Goal: Task Accomplishment & Management: Use online tool/utility

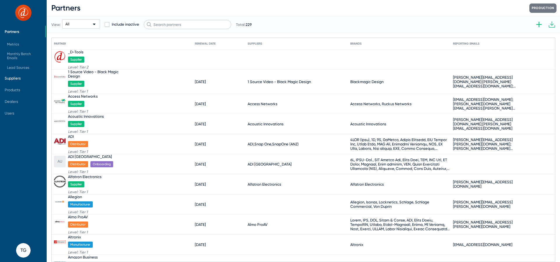
click at [11, 78] on span "Suppliers" at bounding box center [13, 78] width 16 height 4
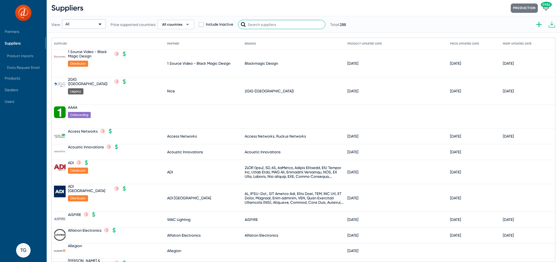
click at [253, 27] on input "text" at bounding box center [282, 24] width 88 height 9
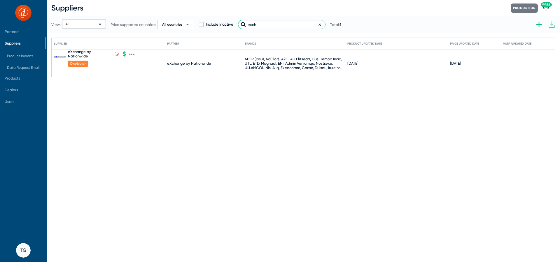
type input "exch"
click at [132, 53] on icon at bounding box center [131, 54] width 5 height 5
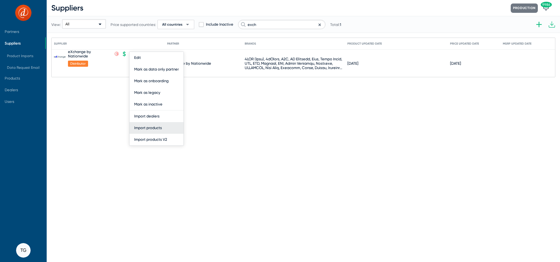
click at [165, 132] on button "Import products" at bounding box center [157, 128] width 54 height 12
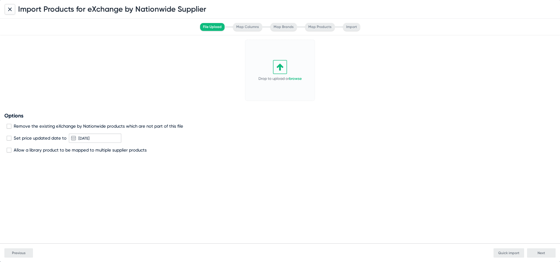
click at [13, 10] on div at bounding box center [10, 9] width 11 height 11
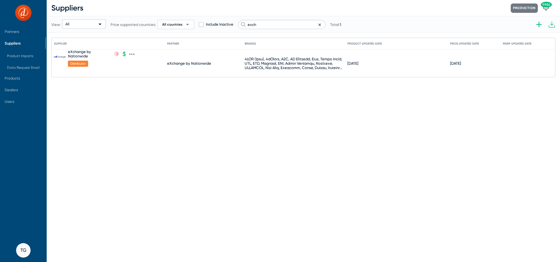
click at [134, 53] on mat-cell "eXchange by Nationwide .st0{fill:none;stroke:#CC0000;stroke-width:50;stroke-mit…" at bounding box center [110, 63] width 113 height 27
click at [131, 54] on icon at bounding box center [131, 54] width 1 height 1
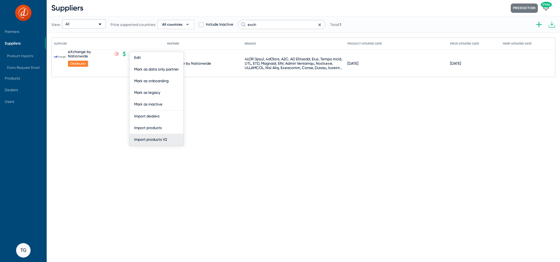
click at [162, 136] on button "Import products V2" at bounding box center [157, 140] width 54 height 12
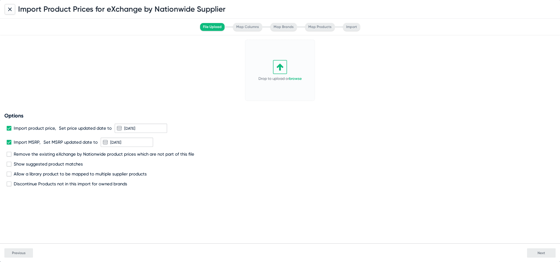
click at [278, 65] on icon at bounding box center [280, 67] width 14 height 14
click at [289, 66] on div "Drop to upload or browse" at bounding box center [280, 70] width 60 height 56
click at [5, 130] on div "Options Import product price, Set price updated date to [DATE] Import MSRP, Set…" at bounding box center [279, 150] width 551 height 74
click at [9, 129] on span at bounding box center [9, 128] width 5 height 5
click at [9, 131] on input "Import product price," at bounding box center [9, 131] width 0 height 0
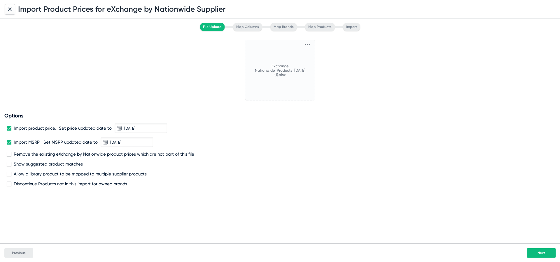
checkbox input "false"
click at [10, 143] on span at bounding box center [9, 142] width 5 height 5
click at [9, 145] on input "Import MSRP," at bounding box center [9, 145] width 0 height 0
checkbox input "false"
click at [13, 152] on label "Remove the existing eXchange by Nationwide product prices which are not part of…" at bounding box center [101, 154] width 188 height 5
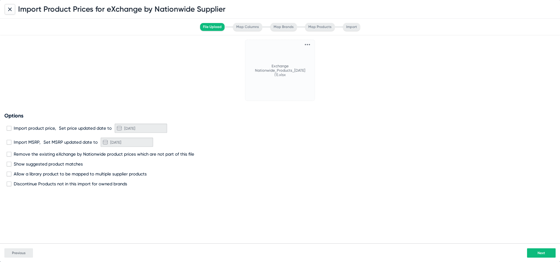
click at [9, 157] on input "Remove the existing eXchange by Nationwide product prices which are not part of…" at bounding box center [9, 157] width 0 height 0
checkbox input "true"
click at [54, 186] on span "Discontinue Products not in this import for owned brands" at bounding box center [70, 183] width 113 height 5
click at [9, 186] on input "Discontinue Products not in this import for owned brands" at bounding box center [9, 186] width 0 height 0
checkbox input "true"
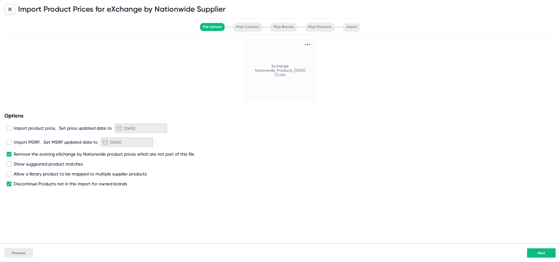
click at [55, 177] on div "Options Import product price, Set price updated date to [DATE] Import MSRP, Set…" at bounding box center [279, 150] width 551 height 74
click at [134, 172] on span "Allow a library product to be mapped to multiple supplier products" at bounding box center [80, 174] width 133 height 5
click at [9, 176] on input "Allow a library product to be mapped to multiple supplier products" at bounding box center [9, 176] width 0 height 0
checkbox input "true"
click at [548, 253] on button "Next" at bounding box center [541, 253] width 29 height 9
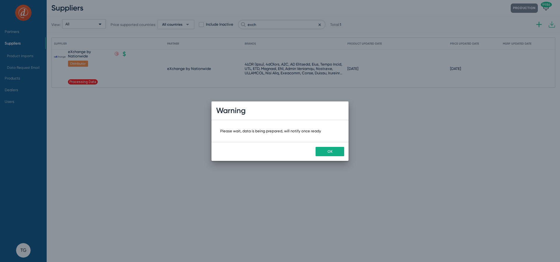
click at [313, 151] on div "OK" at bounding box center [279, 151] width 137 height 19
click at [329, 151] on span "OK" at bounding box center [330, 152] width 5 height 4
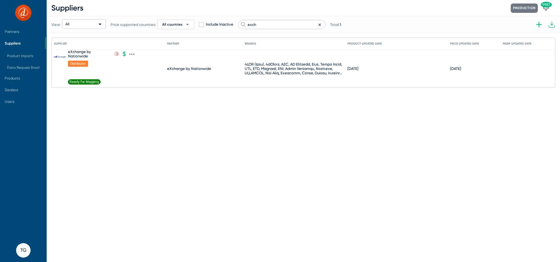
click at [86, 81] on span "Ready for Mapping" at bounding box center [84, 81] width 33 height 5
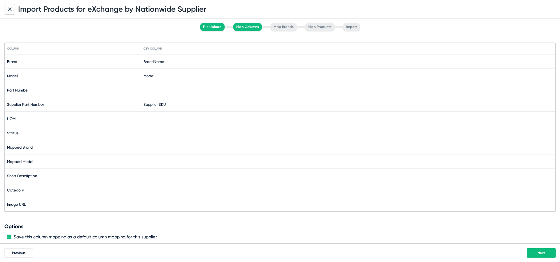
click at [540, 254] on span "Next" at bounding box center [542, 253] width 8 height 4
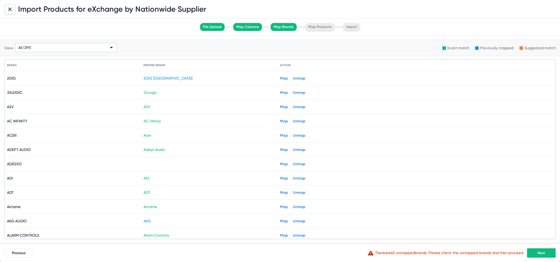
click at [540, 254] on span "Next" at bounding box center [542, 253] width 8 height 4
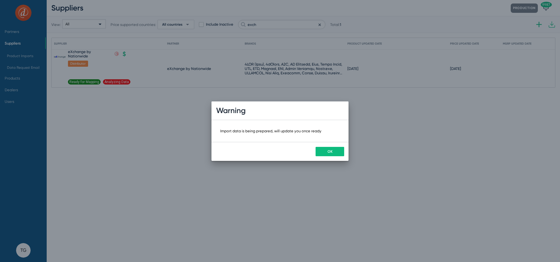
click at [317, 148] on button "OK" at bounding box center [330, 151] width 29 height 9
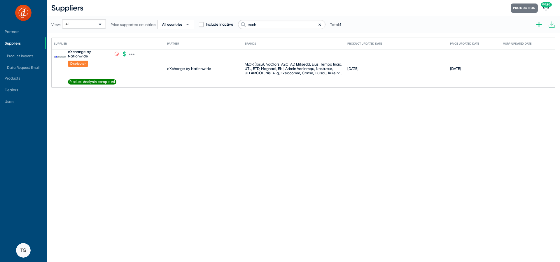
click at [90, 82] on span "Product Analysis completed" at bounding box center [92, 81] width 48 height 5
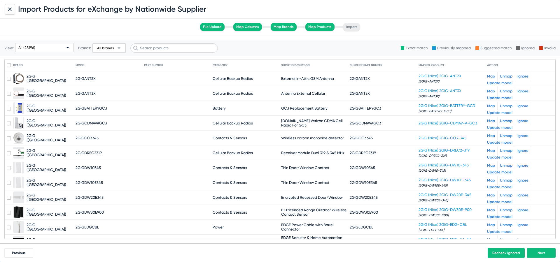
click at [36, 47] on div "All (28196)" at bounding box center [41, 47] width 47 height 9
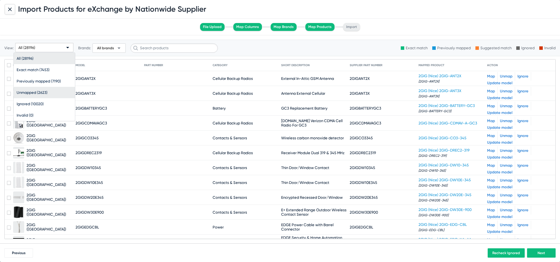
click at [61, 94] on span "Unmapped (2623)" at bounding box center [44, 92] width 55 height 11
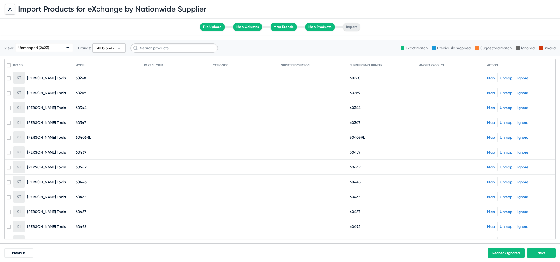
scroll to position [9254, 0]
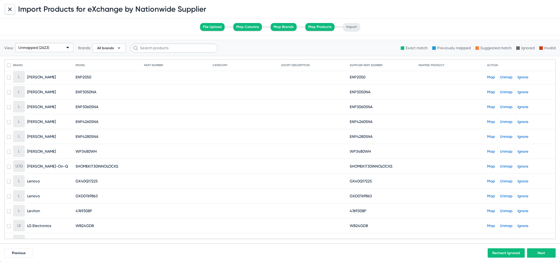
click at [45, 48] on span "Unmapped (2623)" at bounding box center [33, 48] width 31 height 4
click at [68, 41] on div at bounding box center [280, 131] width 560 height 262
click at [108, 47] on span "All brands" at bounding box center [105, 48] width 17 height 5
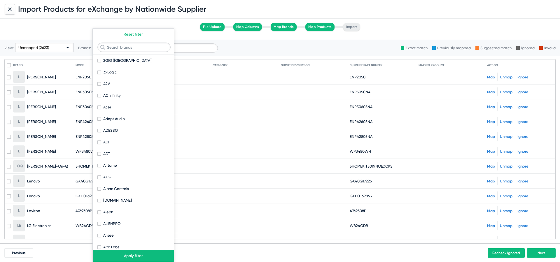
click at [84, 32] on div at bounding box center [280, 131] width 560 height 262
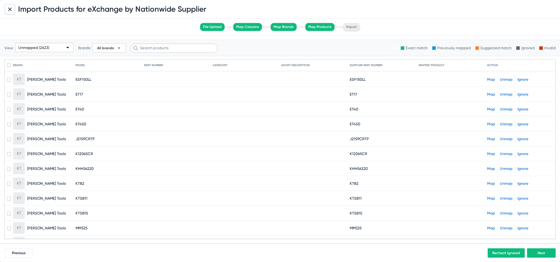
scroll to position [8338, 0]
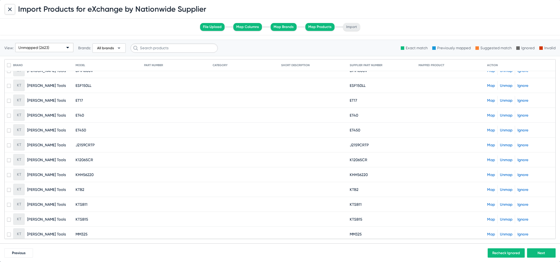
click at [113, 46] on span "All brands arrow_drop_down" at bounding box center [109, 48] width 27 height 7
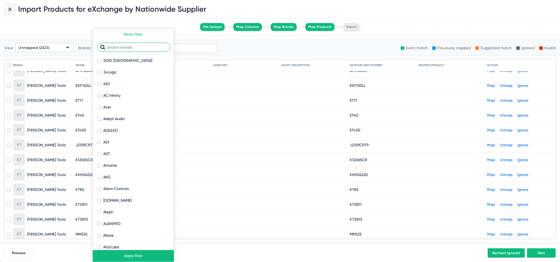
click at [112, 48] on input "text" at bounding box center [133, 47] width 73 height 9
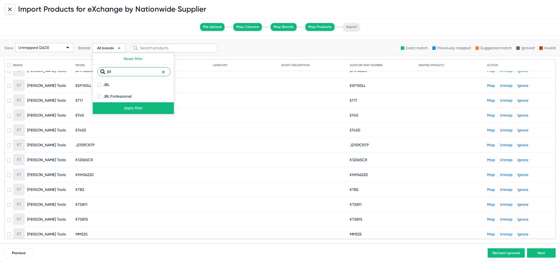
type input "jbl"
click at [140, 110] on button "Apply filter" at bounding box center [133, 108] width 81 height 12
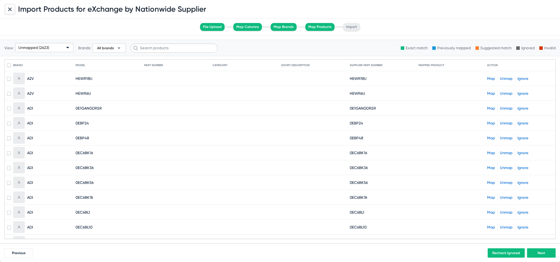
scroll to position [2, 0]
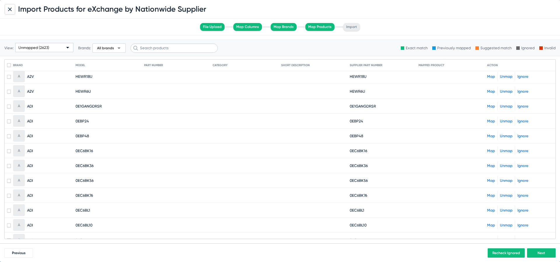
click at [110, 48] on span "All brands" at bounding box center [105, 48] width 17 height 5
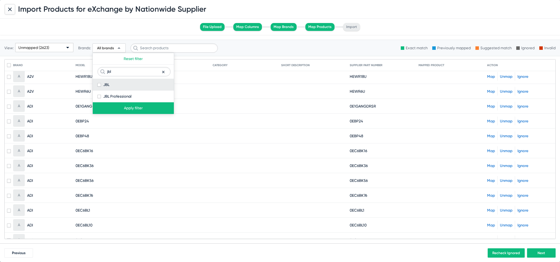
click at [104, 85] on span "JBL" at bounding box center [106, 84] width 6 height 7
click at [99, 87] on input "JBL" at bounding box center [99, 87] width 0 height 0
checkbox input "true"
click at [136, 110] on button "Apply filter" at bounding box center [133, 108] width 81 height 12
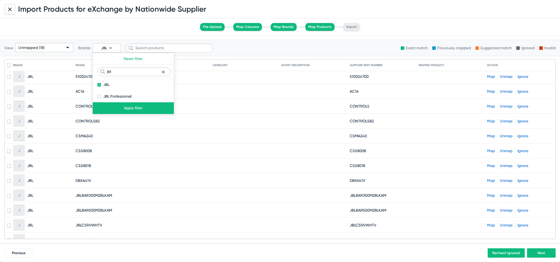
scroll to position [0, 0]
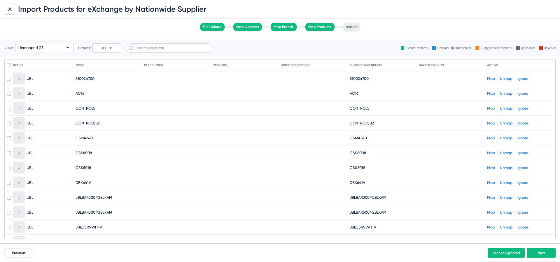
click at [491, 78] on link "Map" at bounding box center [491, 78] width 8 height 4
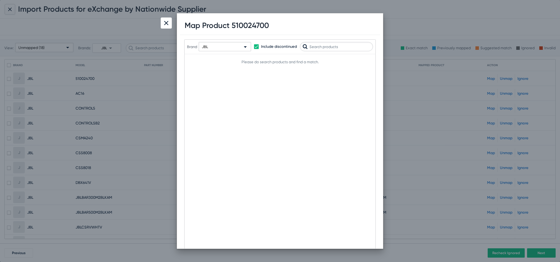
click at [241, 24] on h1 "Map Product 510024700" at bounding box center [227, 25] width 84 height 9
copy h1 "510024700"
click at [230, 46] on div "JBL" at bounding box center [222, 46] width 41 height 9
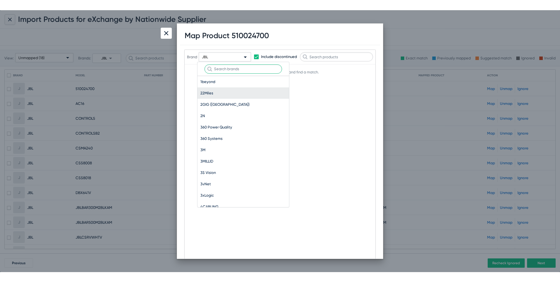
scroll to position [17336, 0]
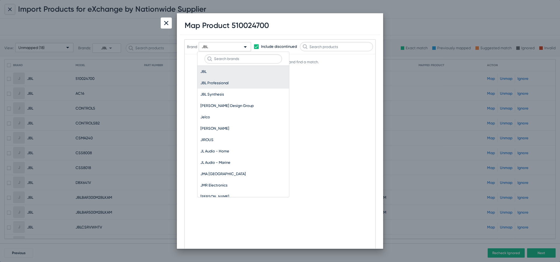
click at [230, 84] on span "JBL Professional" at bounding box center [243, 82] width 86 height 11
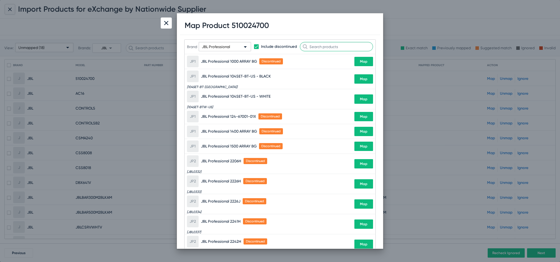
click at [332, 48] on input "text" at bounding box center [336, 46] width 73 height 9
paste input "510024700"
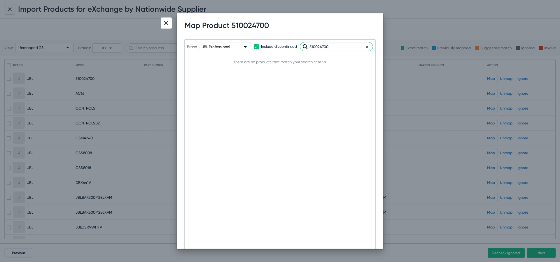
type input "510024700"
click at [166, 20] on div at bounding box center [166, 23] width 11 height 11
